Goal: Find specific page/section: Find specific page/section

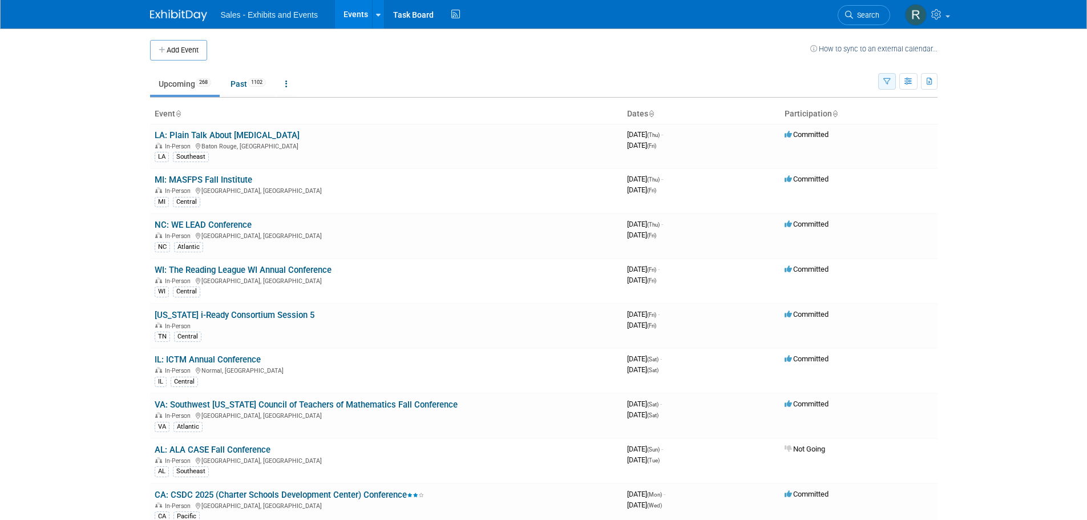
click at [887, 82] on icon "button" at bounding box center [886, 81] width 7 height 7
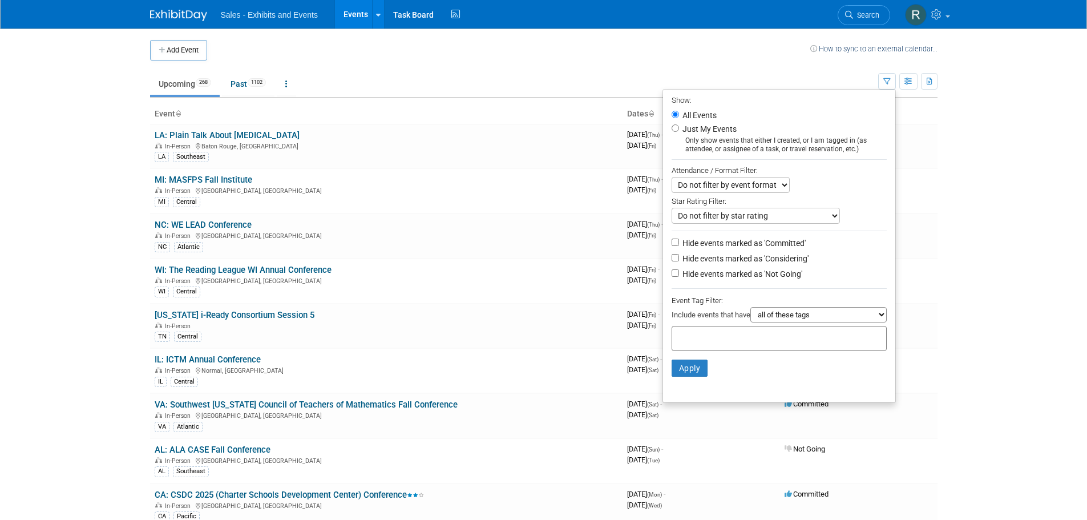
click at [714, 131] on label "Just My Events" at bounding box center [708, 128] width 56 height 11
click at [679, 131] on input "Just My Events" at bounding box center [675, 127] width 7 height 7
radio input "true"
click at [684, 369] on button "Apply" at bounding box center [690, 368] width 37 height 17
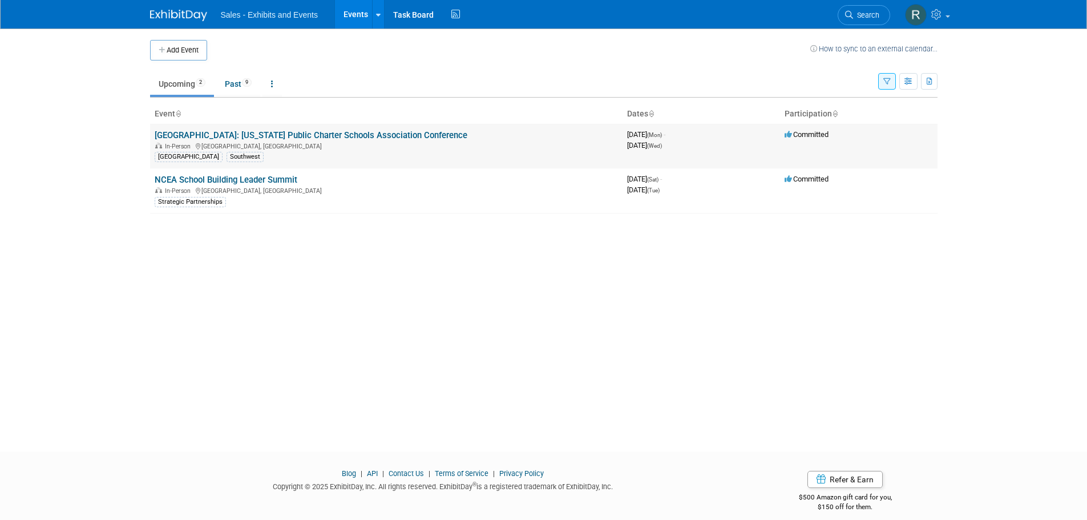
click at [362, 154] on div "TX Southwest" at bounding box center [386, 156] width 463 height 12
click at [354, 132] on link "[GEOGRAPHIC_DATA]: [US_STATE] Public Charter Schools Association Conference" at bounding box center [311, 135] width 313 height 10
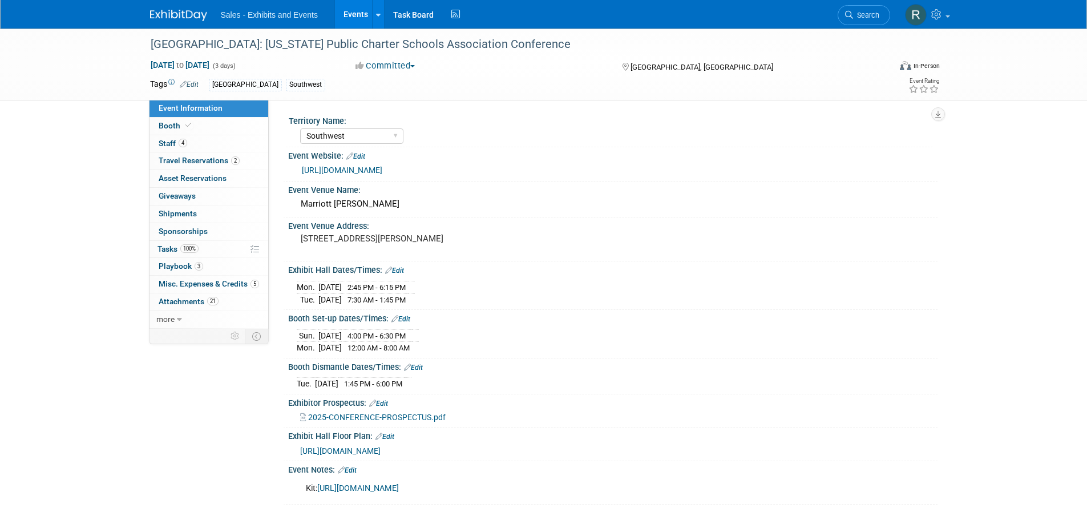
select select "Southwest"
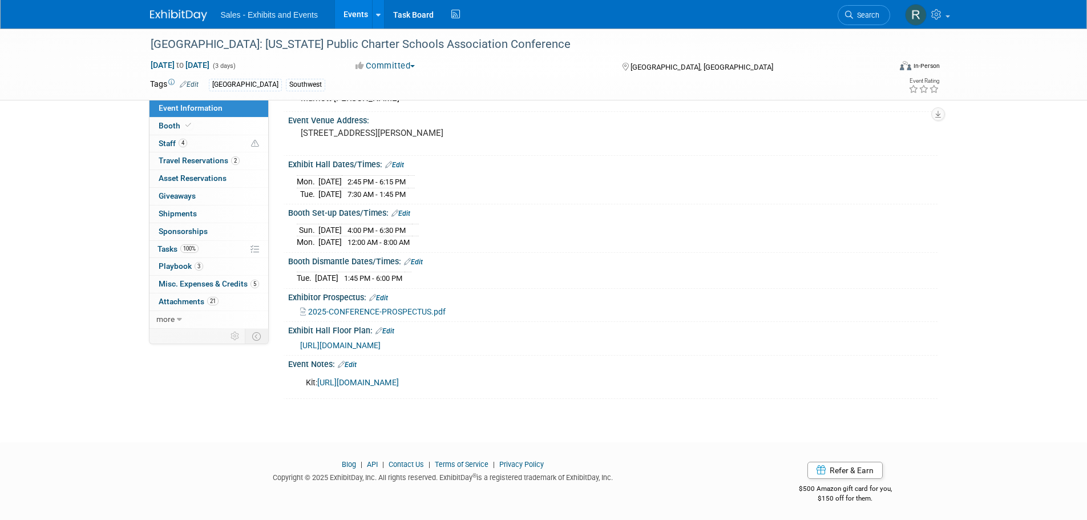
scroll to position [106, 0]
click at [167, 143] on span "Staff 4" at bounding box center [173, 143] width 29 height 9
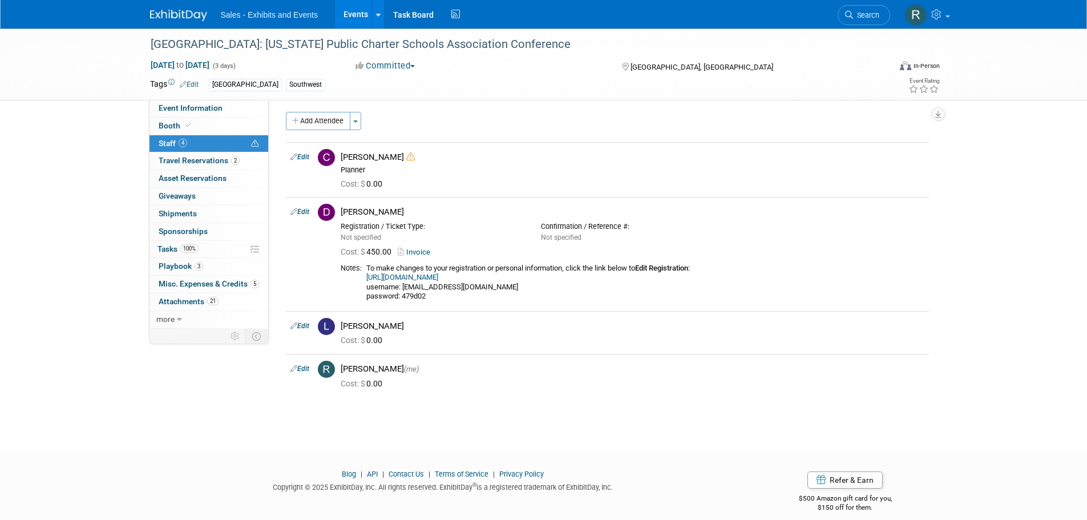
scroll to position [0, 0]
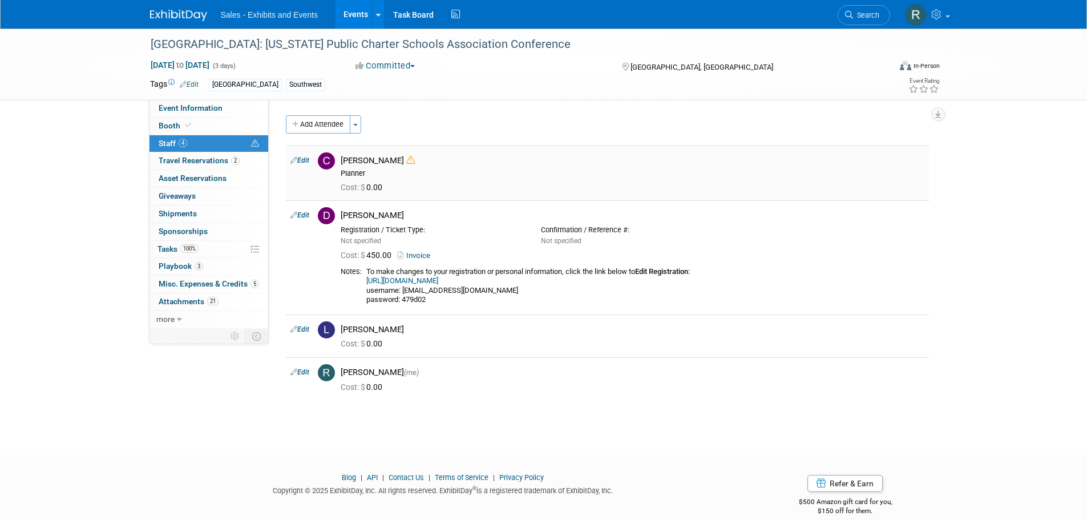
click at [406, 161] on icon at bounding box center [410, 160] width 9 height 9
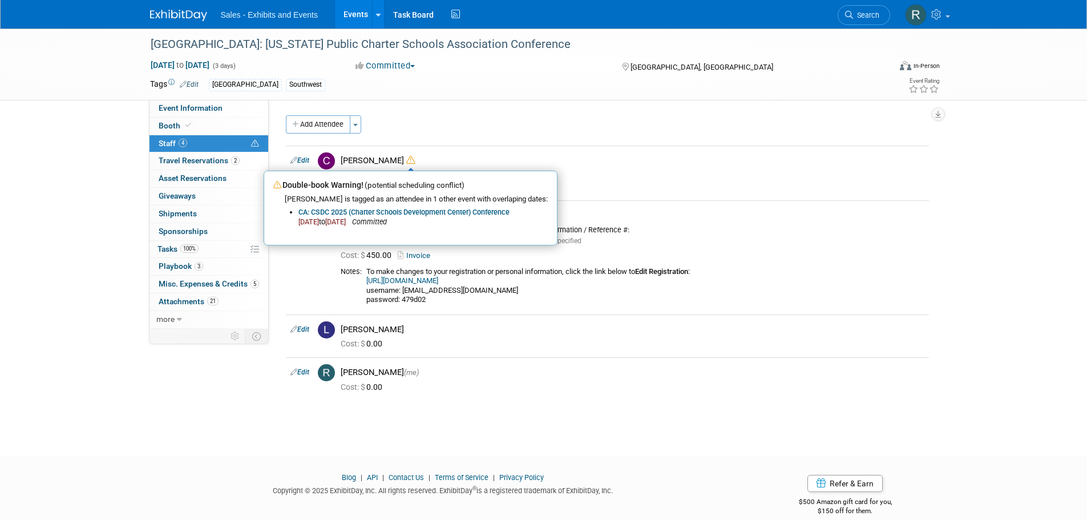
click at [202, 405] on div "Event Information Event Info Booth Booth 4 Staff 4 Staff 2 Travel Reservations …" at bounding box center [544, 220] width 805 height 383
